Goal: Task Accomplishment & Management: Manage account settings

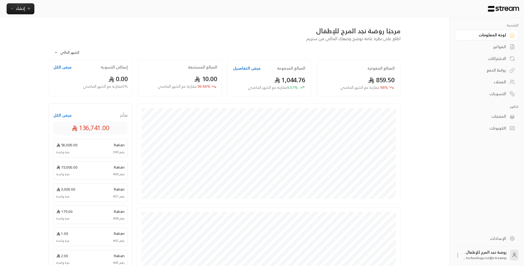
click at [505, 46] on div "الفواتير" at bounding box center [483, 46] width 44 height 5
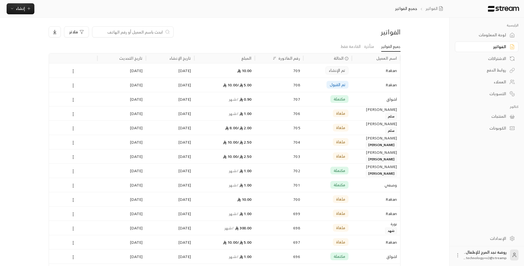
click at [146, 31] on input at bounding box center [129, 32] width 67 height 6
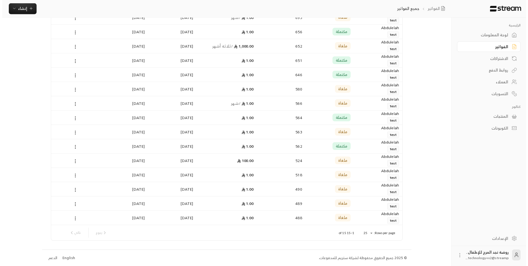
scroll to position [53, 0]
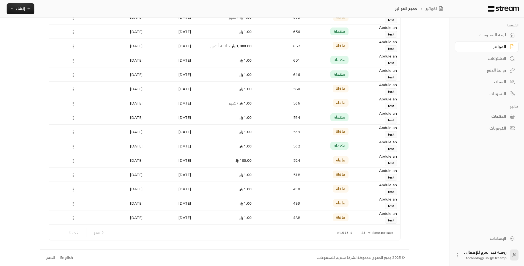
type input "[PERSON_NAME]"
click at [362, 212] on body "الرئيسية لوحة المعلومات الفواتير الاشتراكات روابط الدفع العملاء التسويات كتالوج…" at bounding box center [262, 80] width 524 height 266
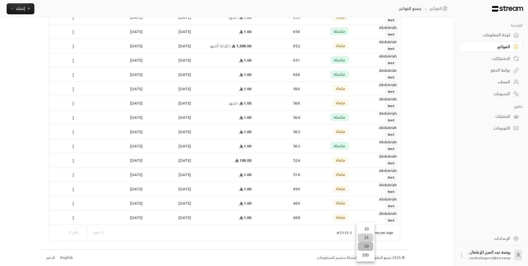
click at [365, 248] on li "50" at bounding box center [365, 246] width 15 height 9
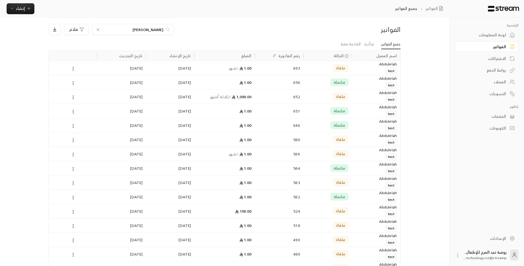
scroll to position [1, 0]
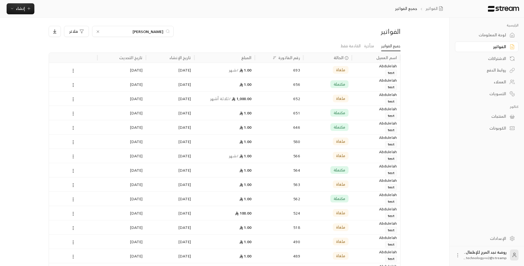
click at [494, 61] on div "الاشتراكات" at bounding box center [483, 58] width 44 height 5
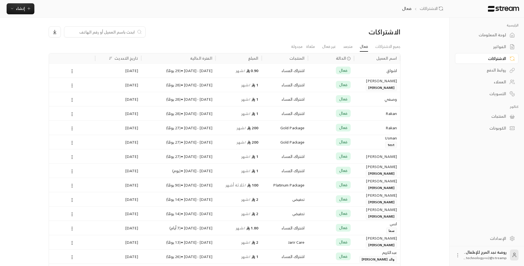
click at [128, 35] on div at bounding box center [104, 31] width 81 height 11
click at [127, 35] on div at bounding box center [104, 31] width 81 height 11
click at [126, 34] on input at bounding box center [101, 32] width 67 height 6
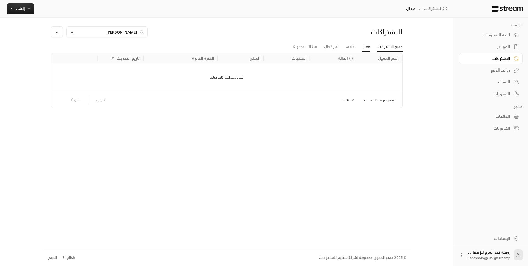
type input "[PERSON_NAME]"
click at [382, 48] on link "جميع الاشتراكات" at bounding box center [389, 47] width 25 height 10
